Goal: Information Seeking & Learning: Learn about a topic

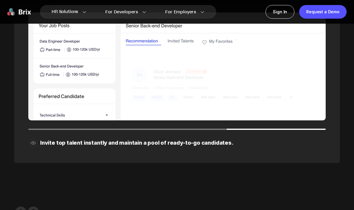
scroll to position [533, 0]
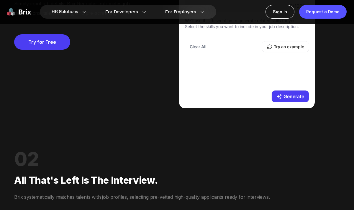
click at [20, 11] on img at bounding box center [19, 12] width 24 height 14
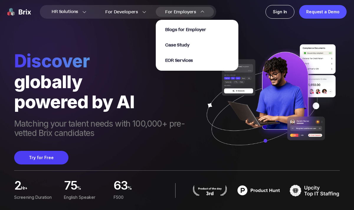
click at [188, 8] on div "For Employers Blogs for Employer Case Study EOR Services" at bounding box center [185, 12] width 58 height 10
click at [174, 45] on span "Case Study" at bounding box center [177, 45] width 24 height 7
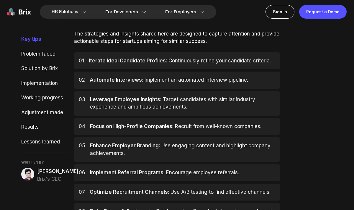
scroll to position [270, 0]
